Goal: Find specific page/section: Find specific page/section

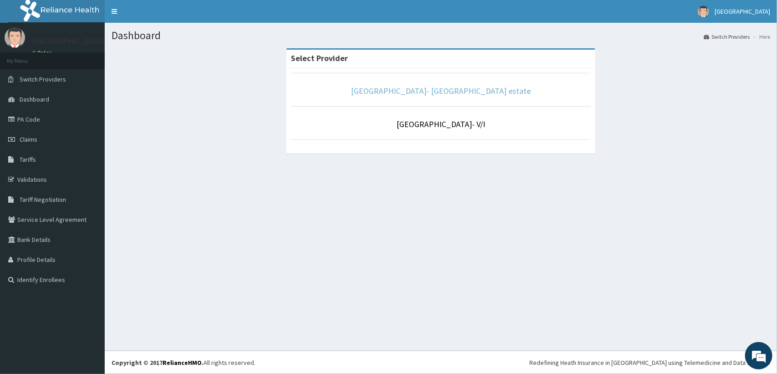
click at [462, 92] on link "[GEOGRAPHIC_DATA]- [GEOGRAPHIC_DATA] estate" at bounding box center [441, 91] width 180 height 10
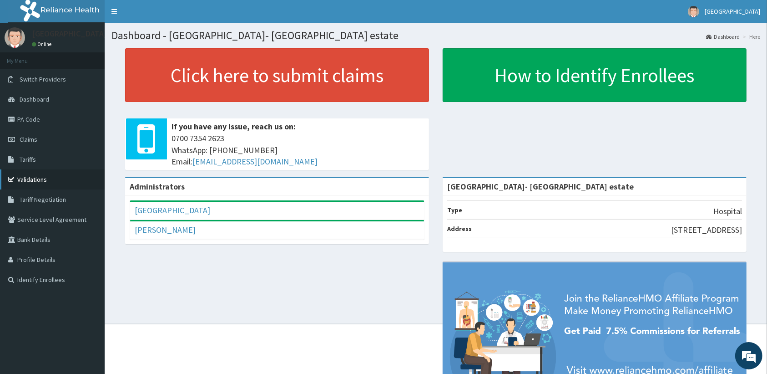
click at [44, 182] on link "Validations" at bounding box center [52, 179] width 105 height 20
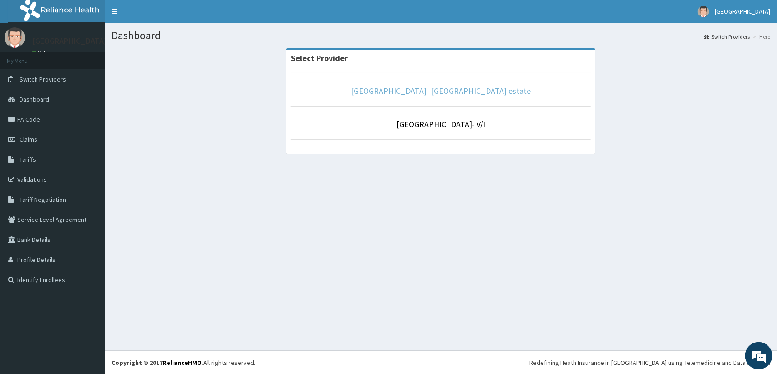
click at [449, 89] on link "[GEOGRAPHIC_DATA]- [GEOGRAPHIC_DATA] estate" at bounding box center [441, 91] width 180 height 10
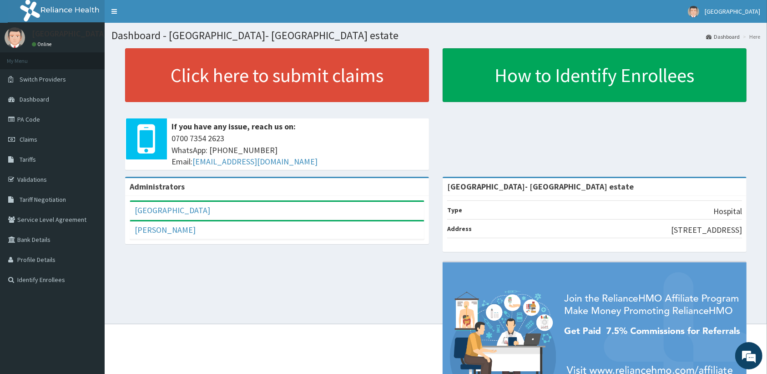
scroll to position [73, 0]
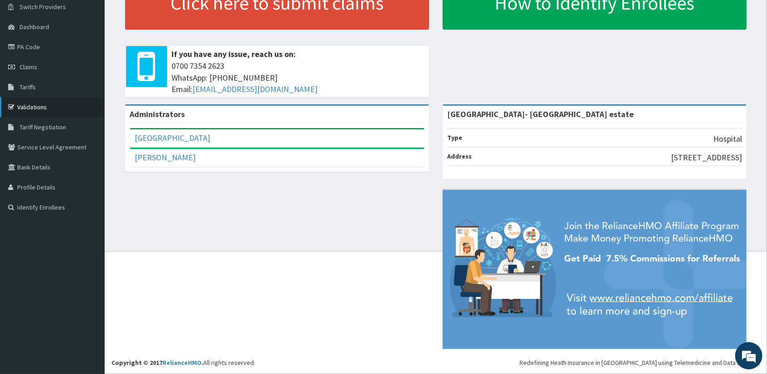
click at [35, 106] on link "Validations" at bounding box center [52, 107] width 105 height 20
